Goal: Task Accomplishment & Management: Manage account settings

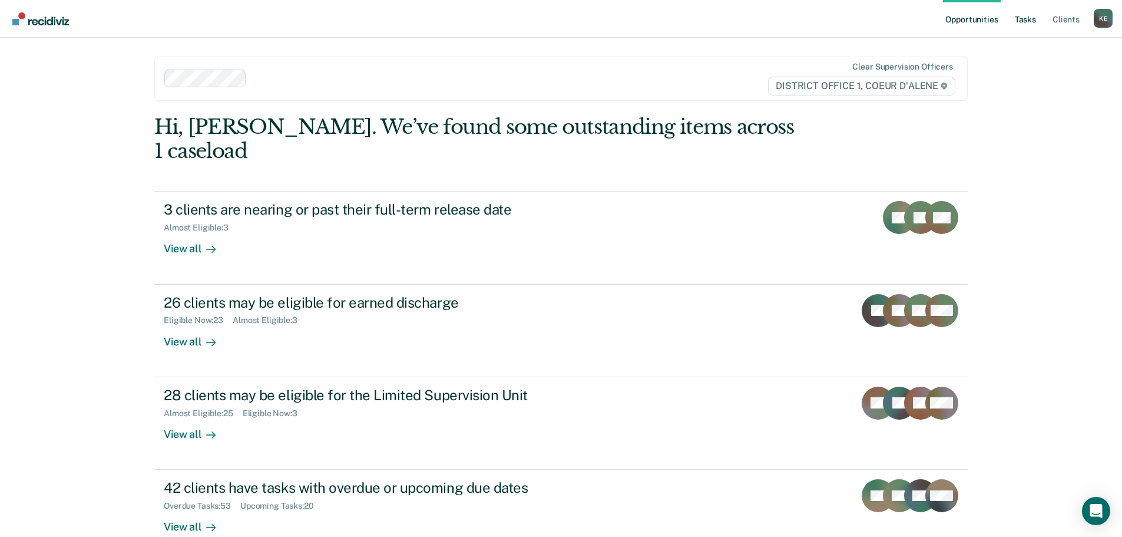
click at [1030, 23] on link "Tasks" at bounding box center [1026, 19] width 26 height 38
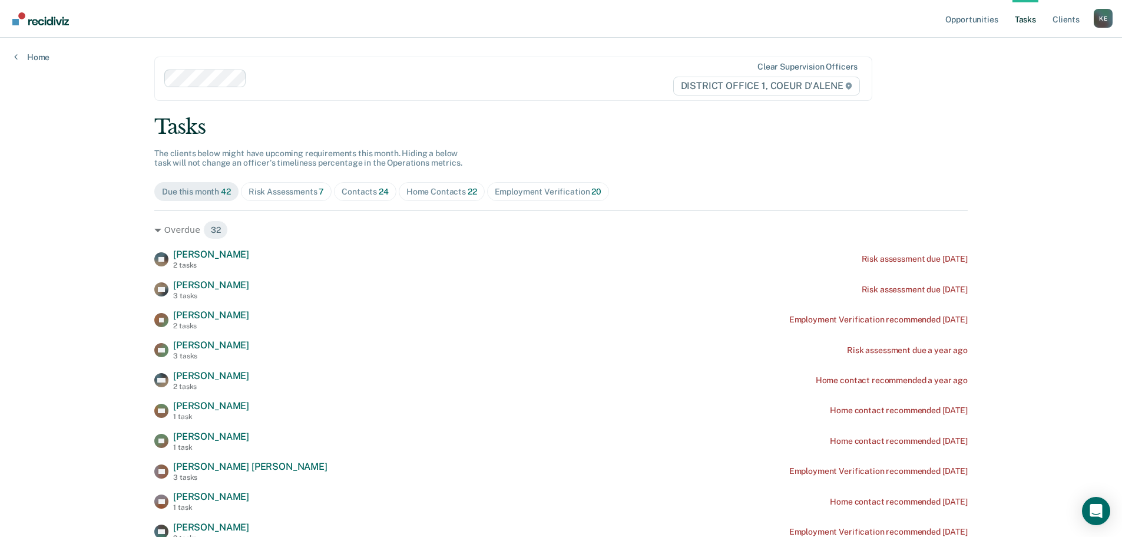
click at [282, 193] on div "Risk Assessments 7" at bounding box center [287, 192] width 76 height 10
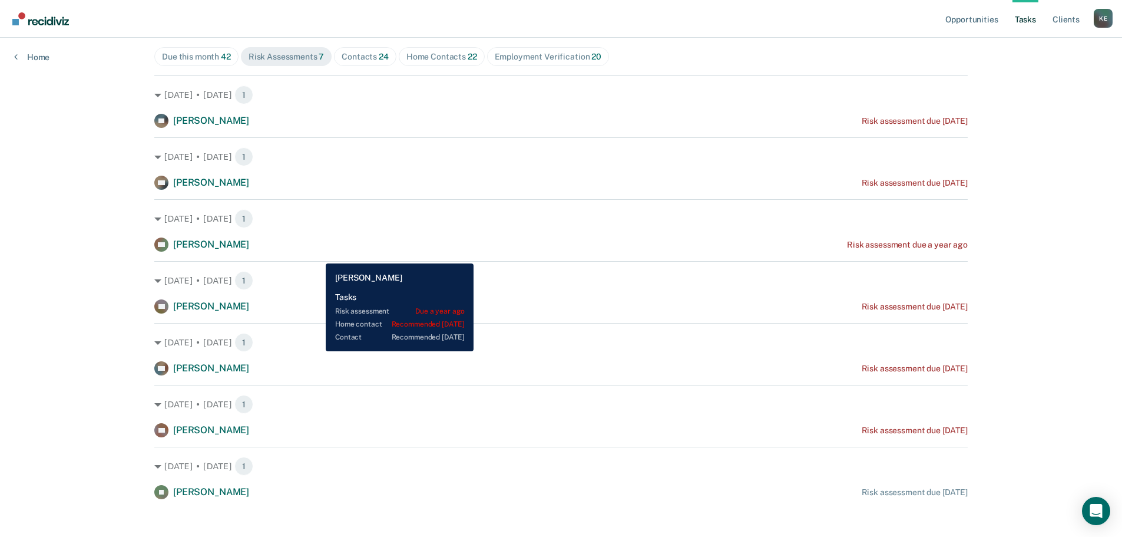
scroll to position [144, 0]
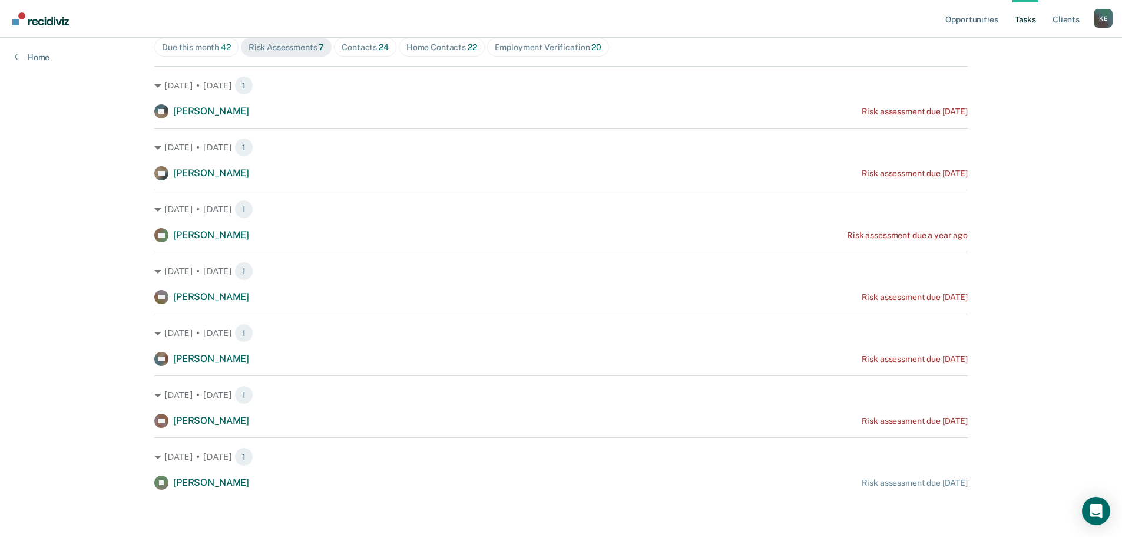
click at [356, 49] on div "Contacts 24" at bounding box center [365, 47] width 47 height 10
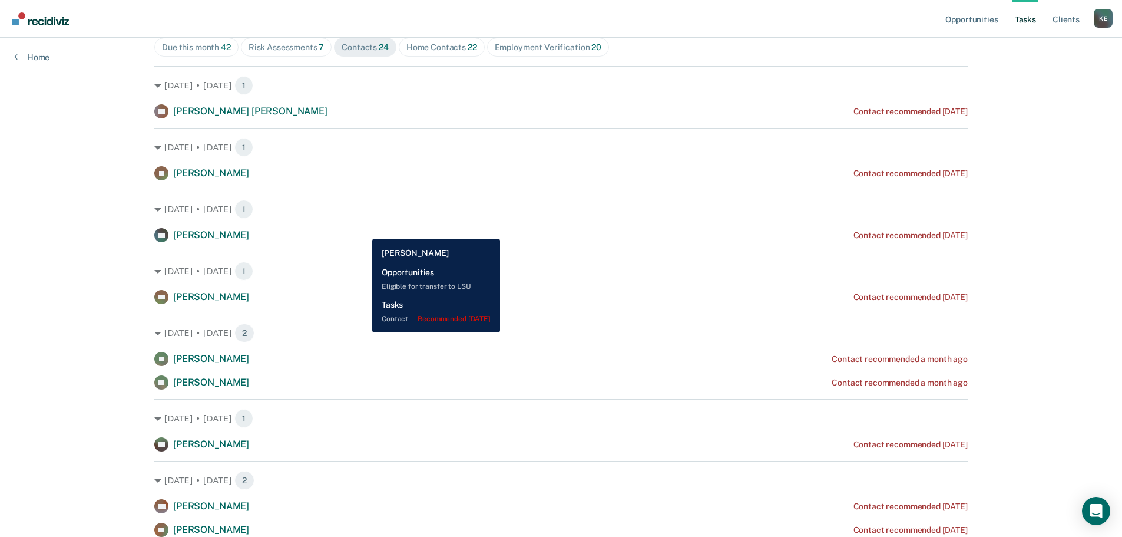
scroll to position [27, 0]
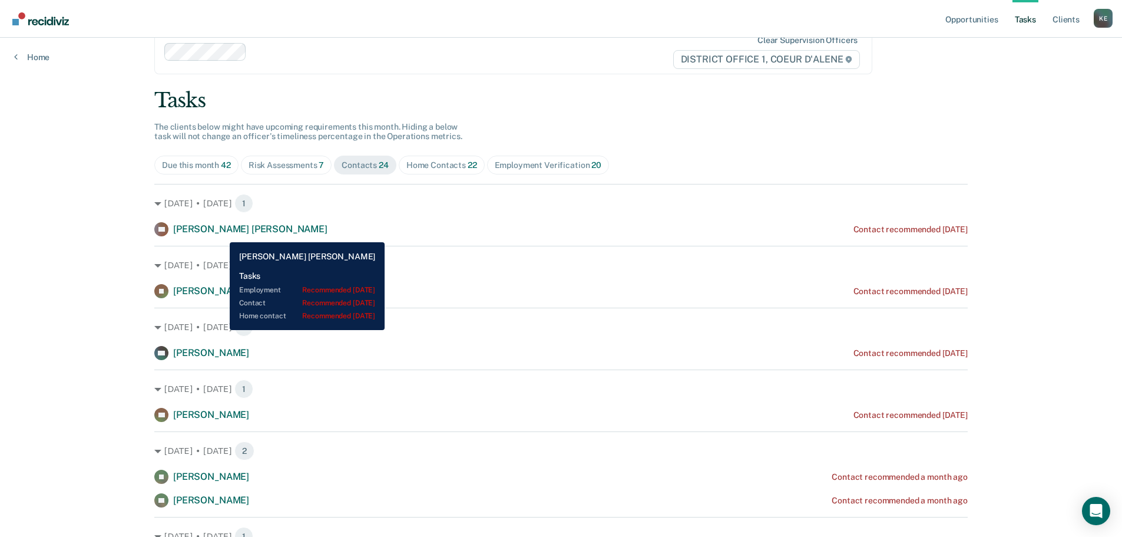
click at [220, 233] on span "[PERSON_NAME] [PERSON_NAME]" at bounding box center [250, 228] width 154 height 11
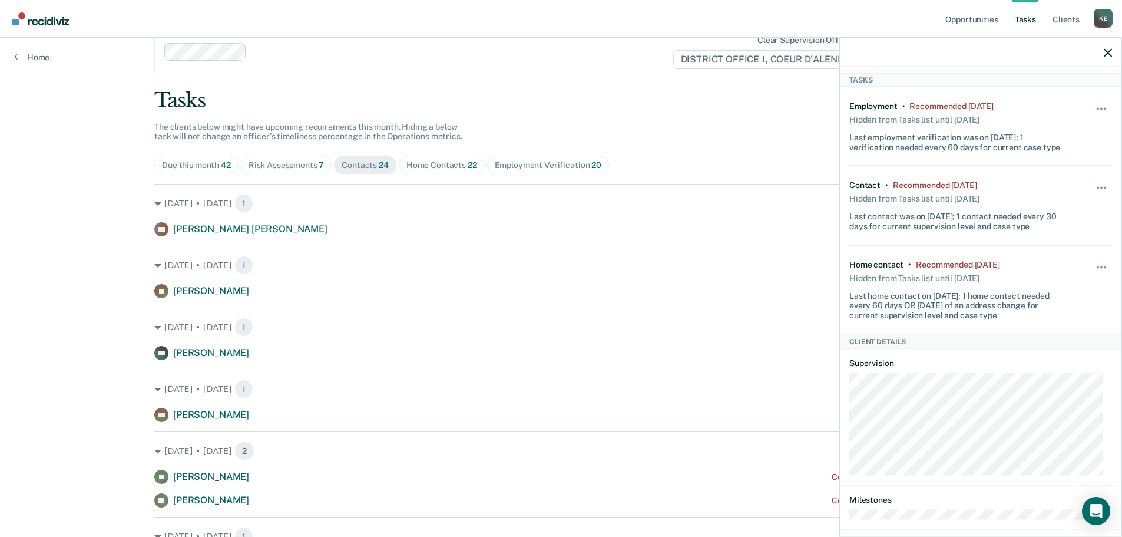
scroll to position [0, 0]
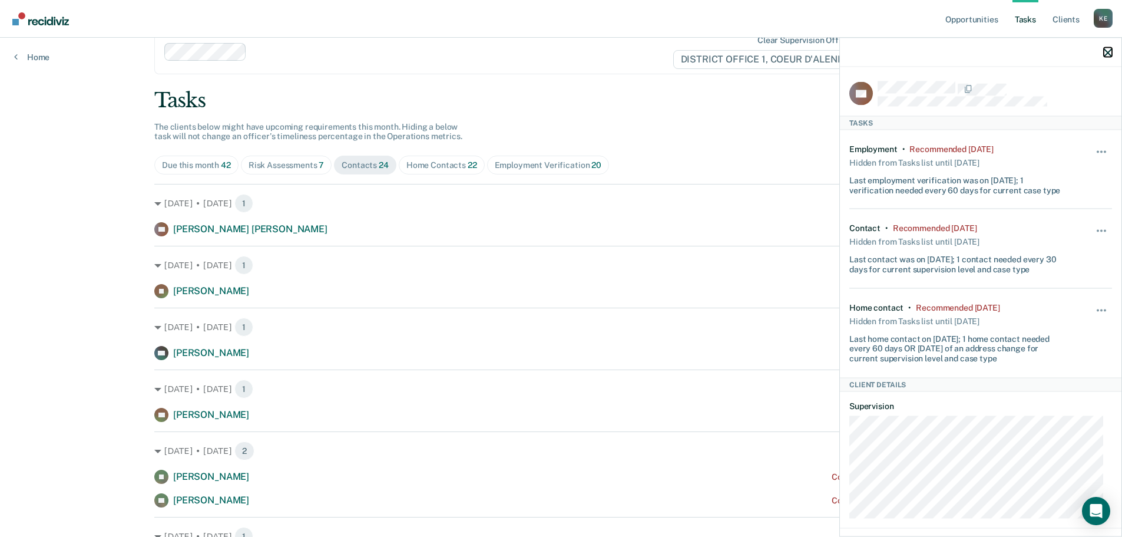
click at [1111, 50] on icon "button" at bounding box center [1108, 52] width 8 height 8
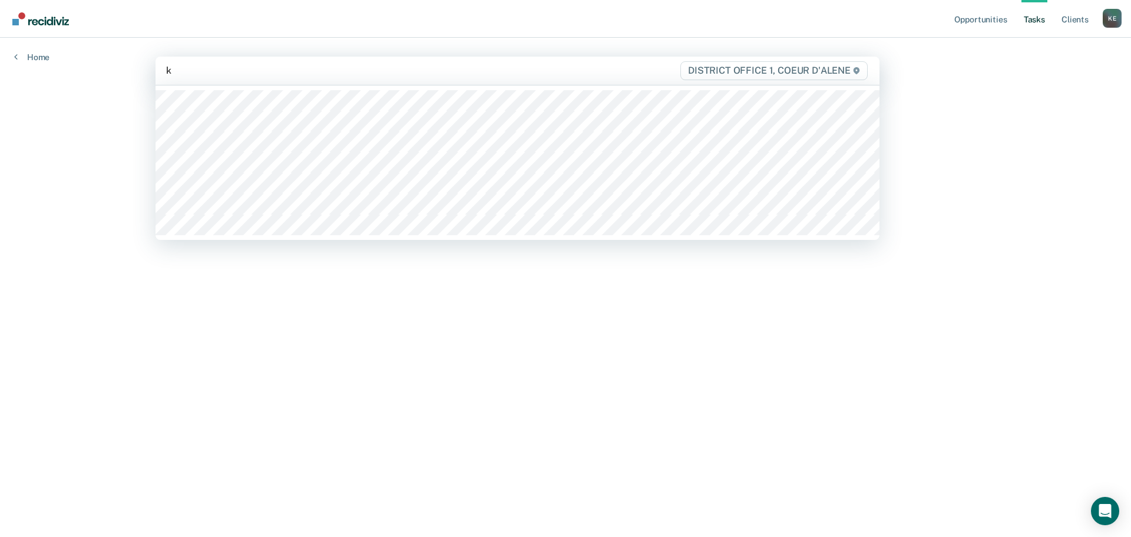
type input "ke"
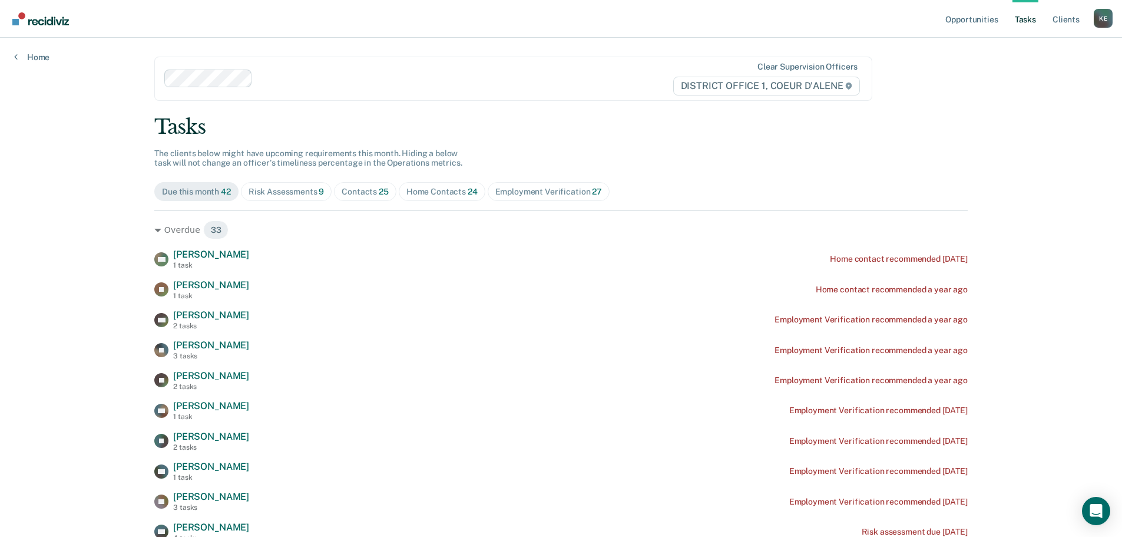
click at [269, 196] on div "Risk Assessments 9" at bounding box center [287, 192] width 76 height 10
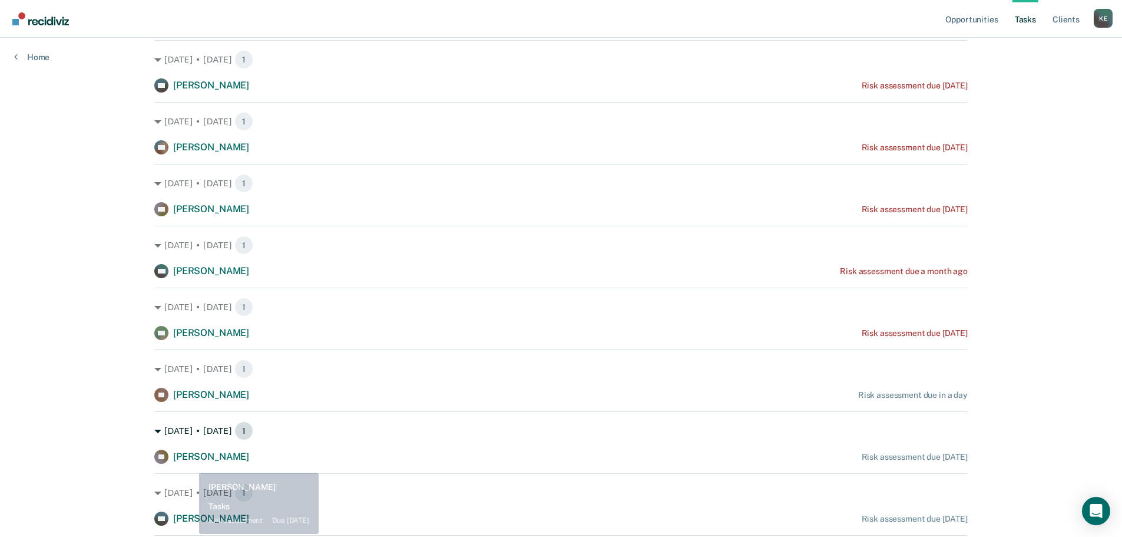
scroll to position [150, 0]
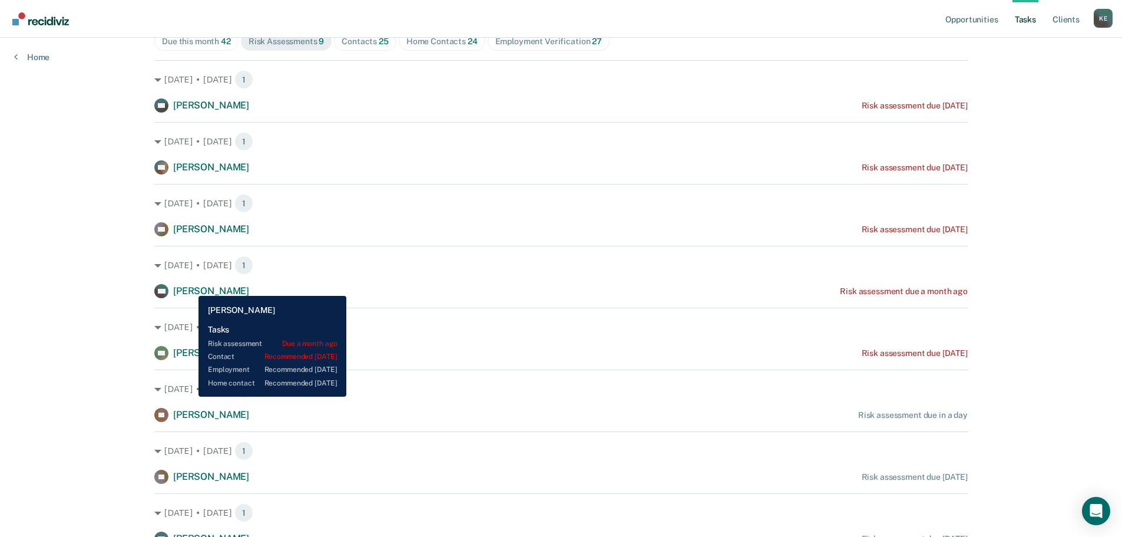
click at [190, 287] on span "[PERSON_NAME]" at bounding box center [211, 290] width 76 height 11
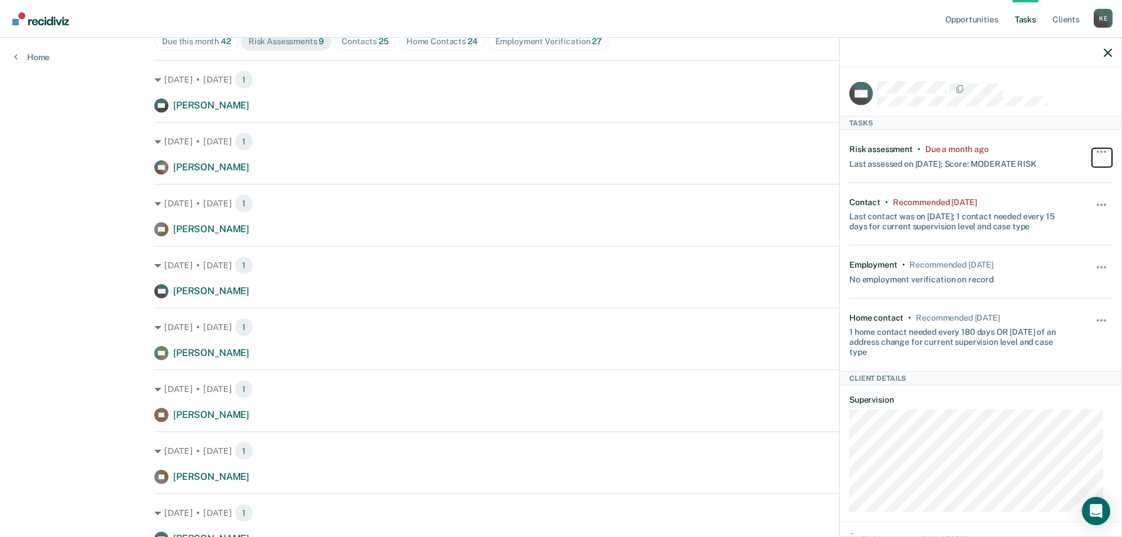
click at [1095, 150] on button "button" at bounding box center [1102, 157] width 20 height 19
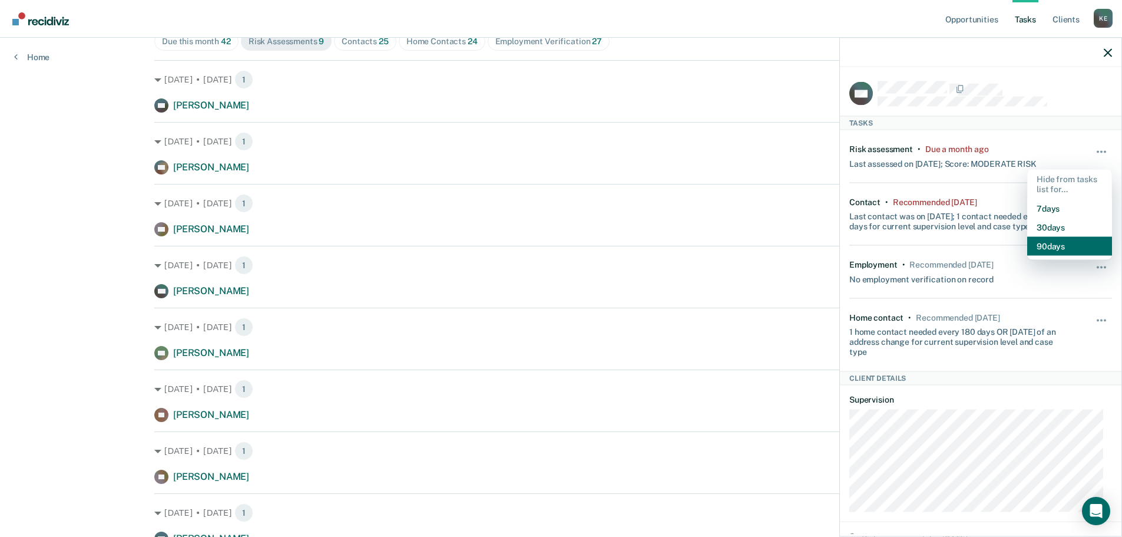
click at [1042, 242] on button "90 days" at bounding box center [1069, 245] width 85 height 19
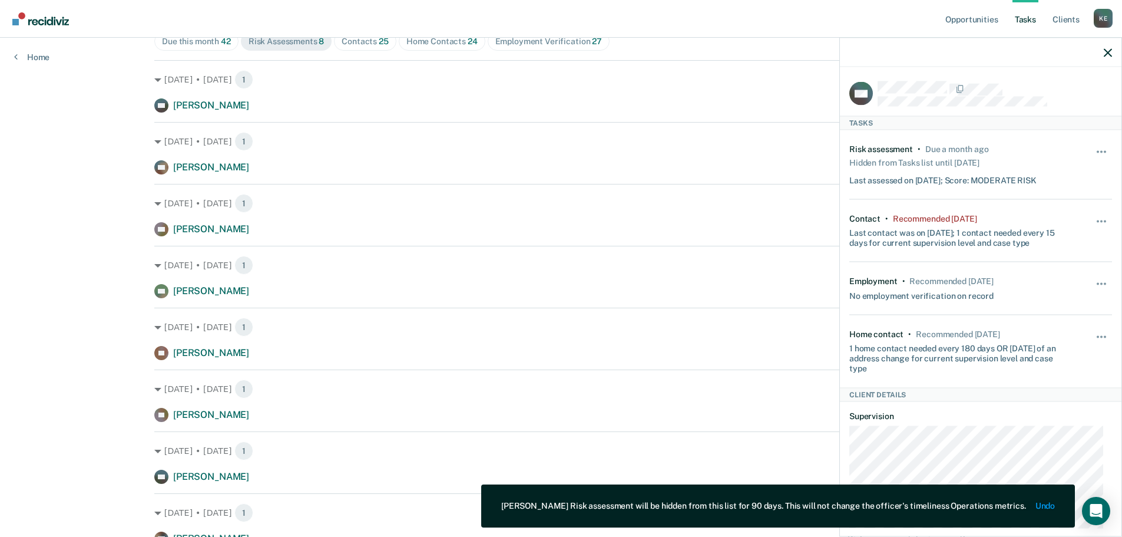
click at [1102, 53] on div at bounding box center [981, 52] width 282 height 29
click at [1113, 51] on div at bounding box center [981, 52] width 282 height 29
click at [1105, 54] on icon "button" at bounding box center [1108, 52] width 8 height 8
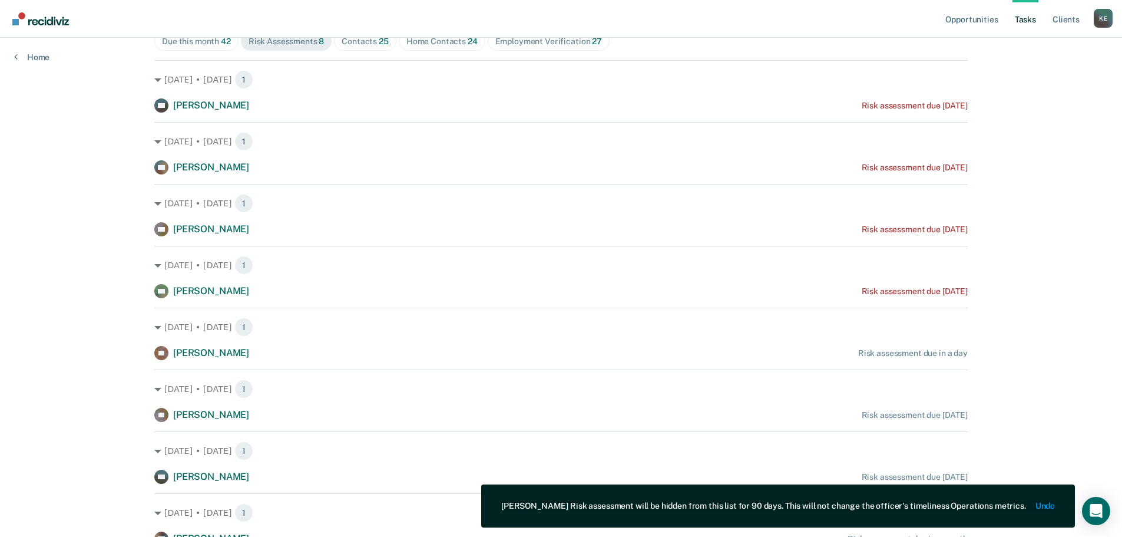
click at [374, 47] on span "Contacts 25" at bounding box center [365, 41] width 62 height 19
